Goal: Transaction & Acquisition: Obtain resource

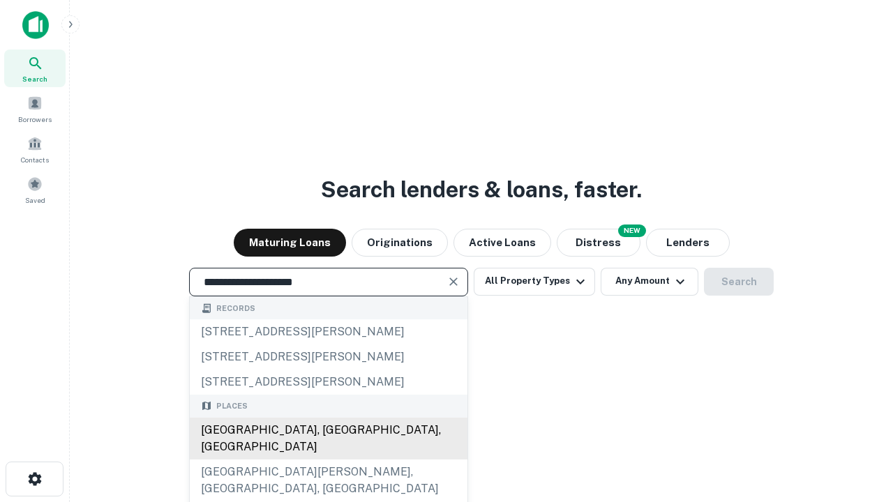
click at [328, 460] on div "[GEOGRAPHIC_DATA], [GEOGRAPHIC_DATA], [GEOGRAPHIC_DATA]" at bounding box center [329, 439] width 278 height 42
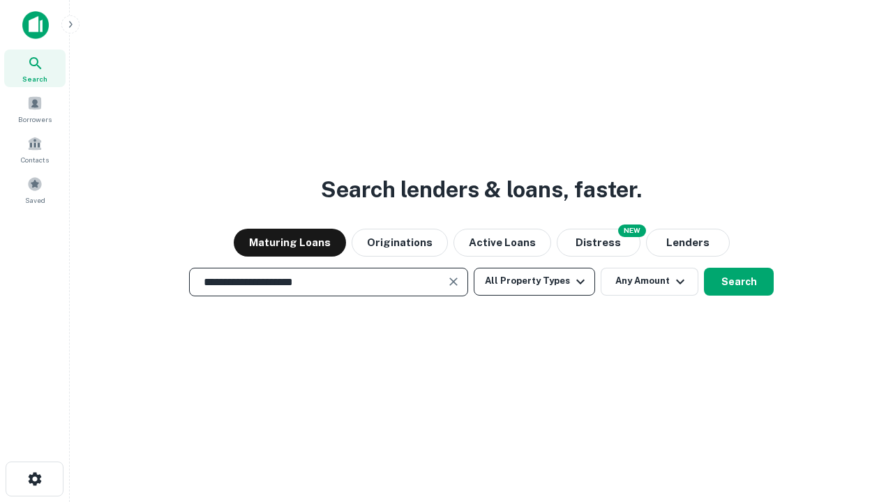
type input "**********"
click at [534, 281] on button "All Property Types" at bounding box center [533, 282] width 121 height 28
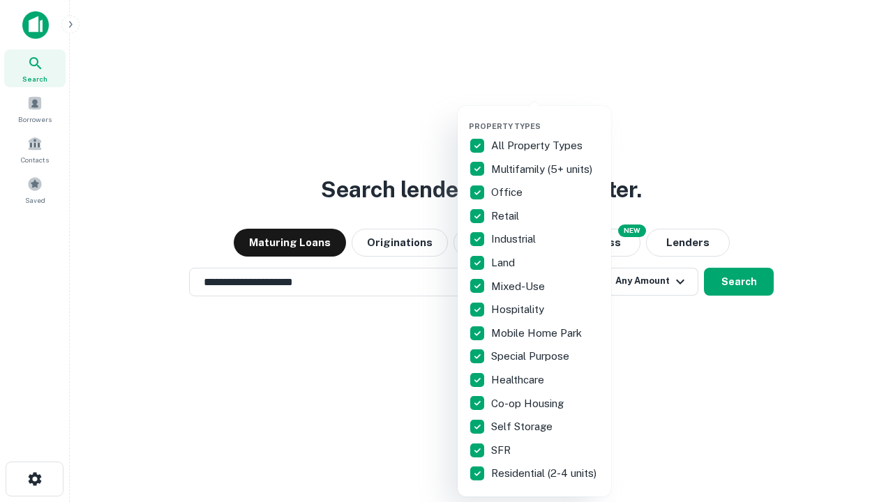
click at [545, 117] on button "button" at bounding box center [545, 117] width 153 height 1
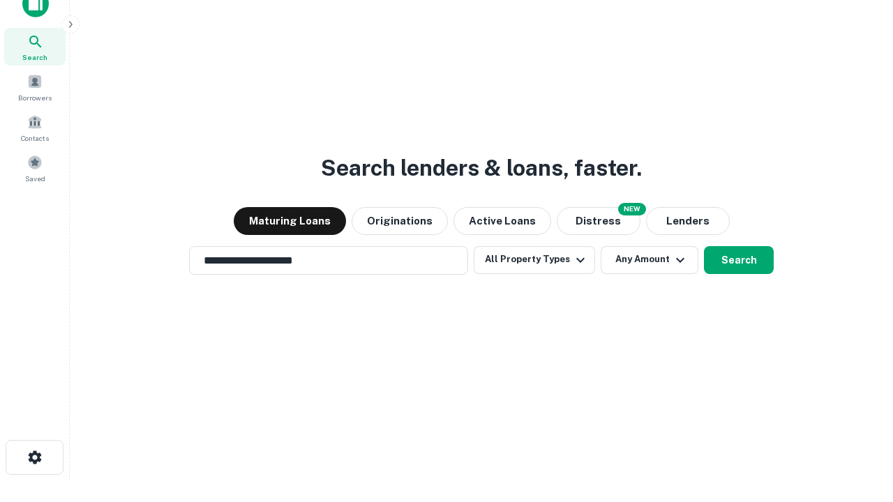
scroll to position [8, 168]
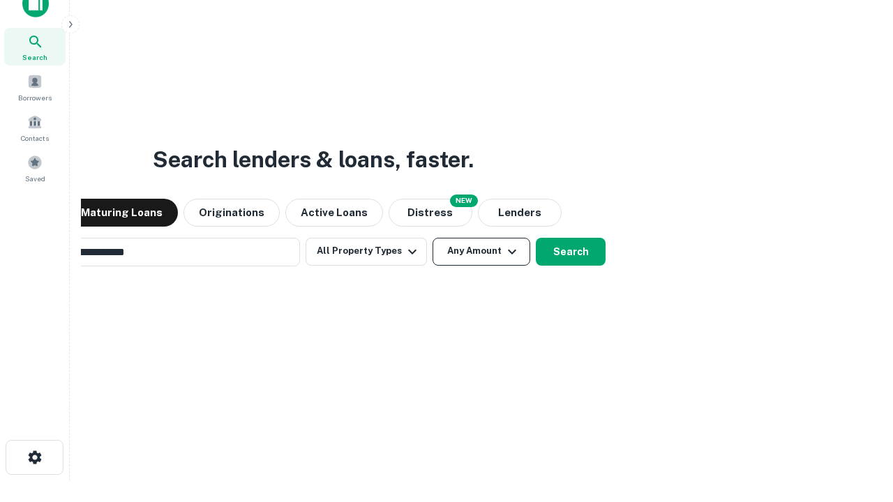
click at [432, 238] on button "Any Amount" at bounding box center [481, 252] width 98 height 28
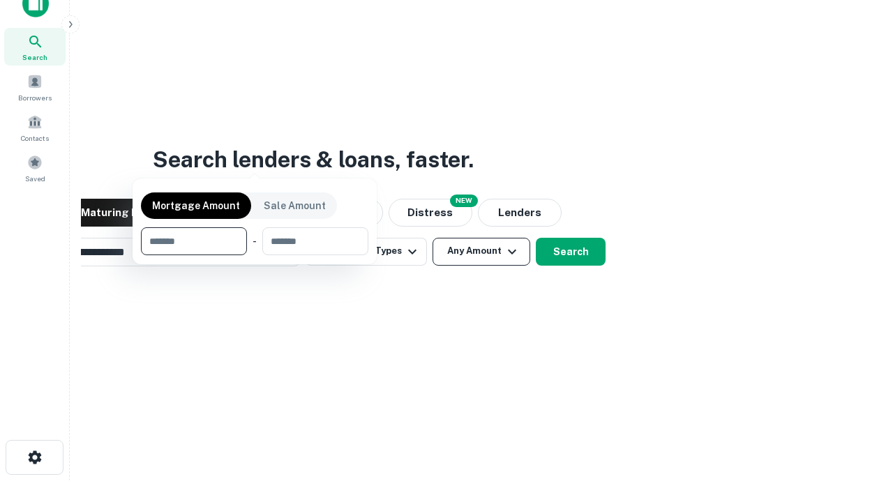
scroll to position [22, 0]
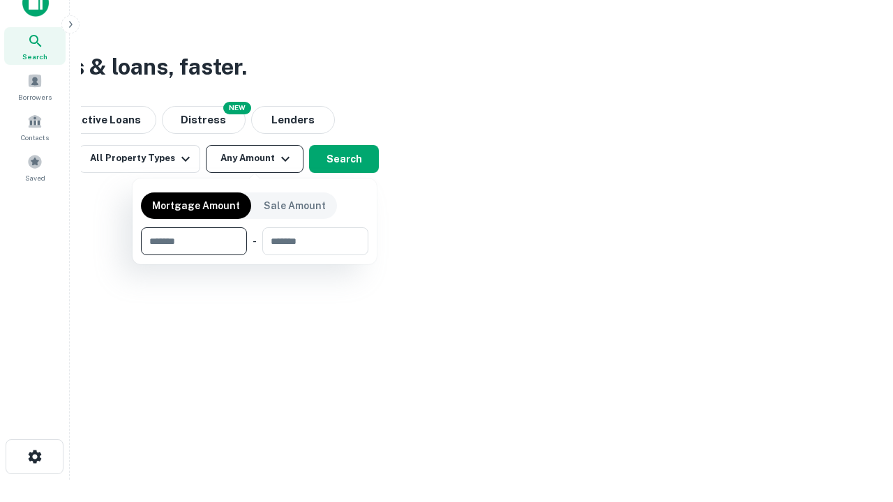
type input "*******"
click at [255, 255] on button "button" at bounding box center [254, 255] width 227 height 1
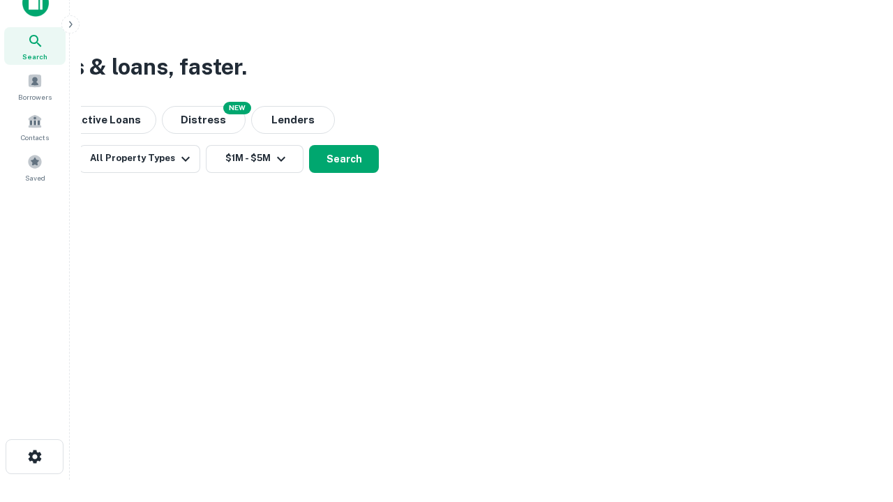
scroll to position [8, 257]
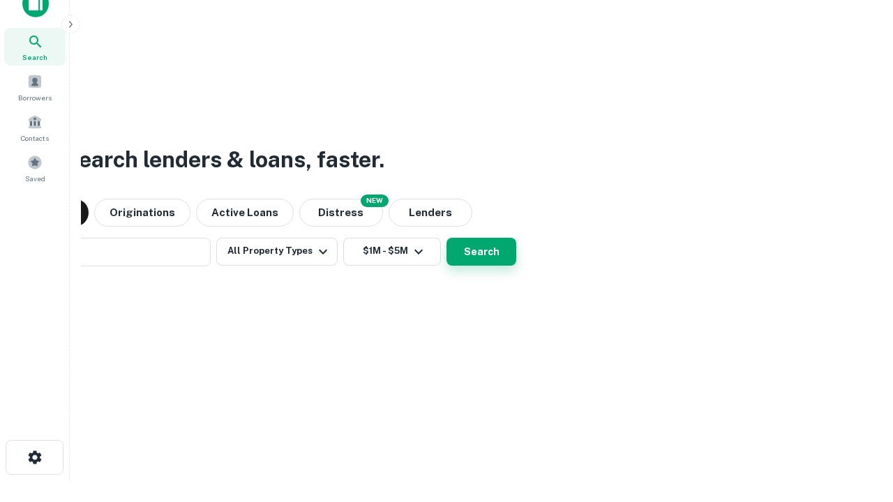
click at [446, 238] on button "Search" at bounding box center [481, 252] width 70 height 28
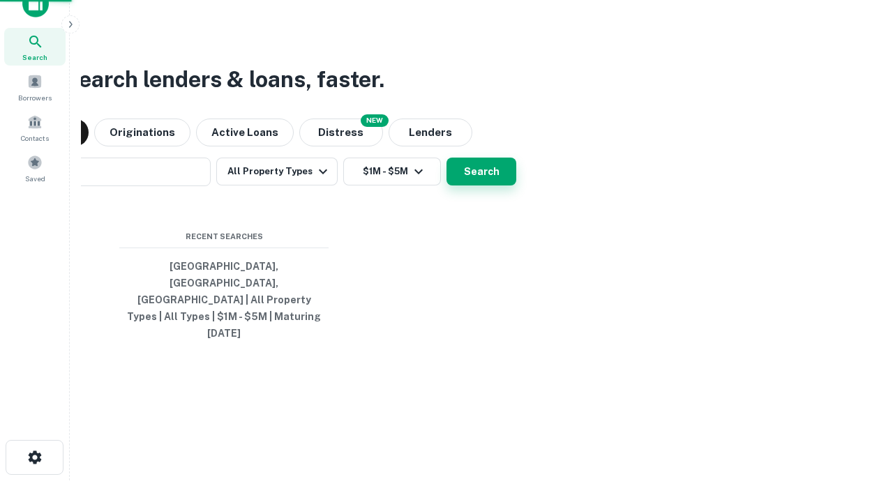
scroll to position [37, 395]
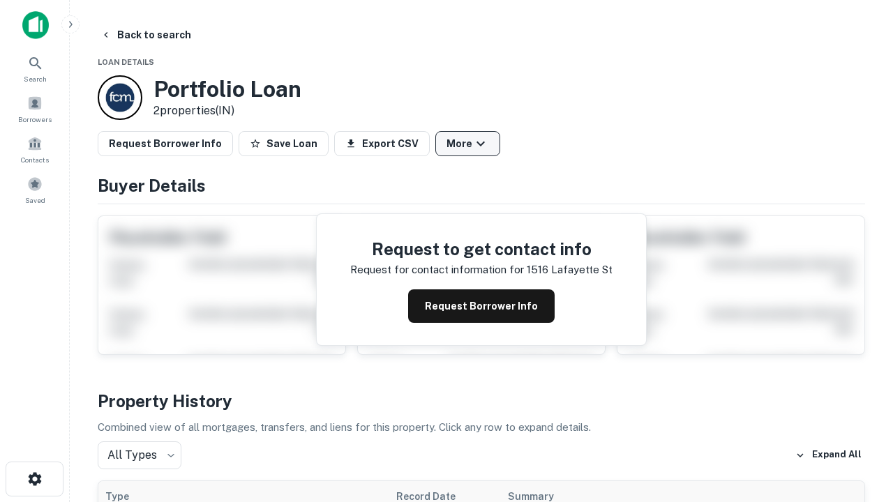
click at [467, 144] on button "More" at bounding box center [467, 143] width 65 height 25
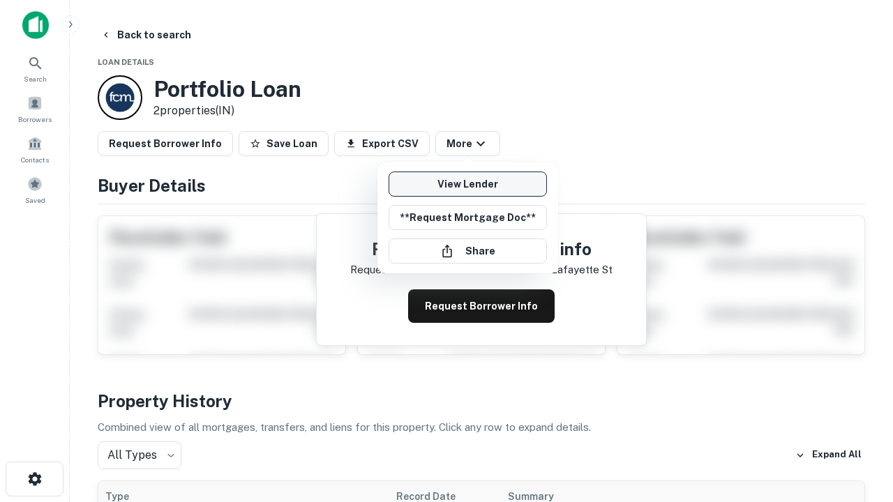
click at [467, 184] on link "View Lender" at bounding box center [467, 184] width 158 height 25
